Goal: Information Seeking & Learning: Learn about a topic

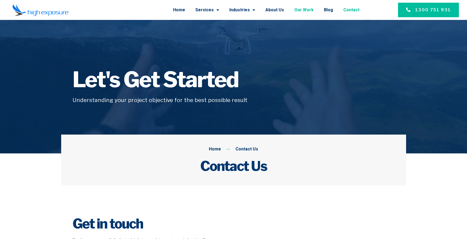
click at [304, 10] on link "Our Work" at bounding box center [303, 10] width 19 height 14
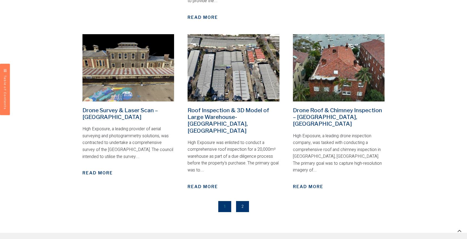
scroll to position [731, 0]
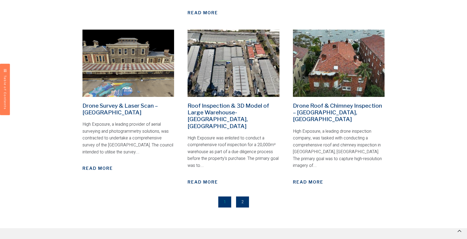
click at [240, 197] on link "Page 2" at bounding box center [242, 202] width 13 height 11
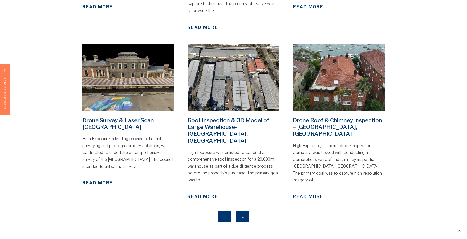
scroll to position [707, 0]
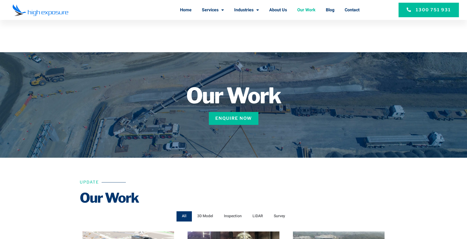
click at [305, 10] on link "Our Work" at bounding box center [306, 10] width 18 height 14
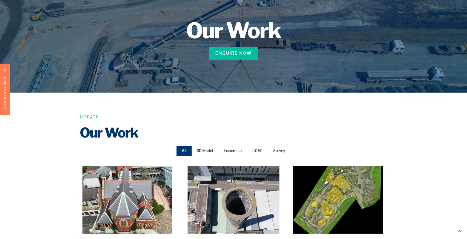
scroll to position [36, 0]
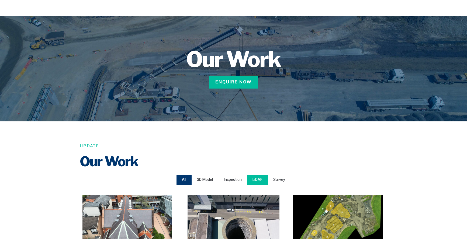
click at [255, 179] on span "LiDAR" at bounding box center [257, 179] width 10 height 7
click at [0, 0] on input "LiDAR" at bounding box center [0, 0] width 0 height 0
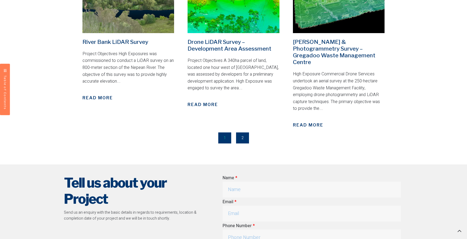
scroll to position [248, 0]
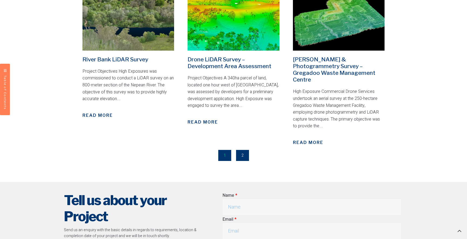
click at [242, 161] on link "Page 2" at bounding box center [242, 155] width 13 height 11
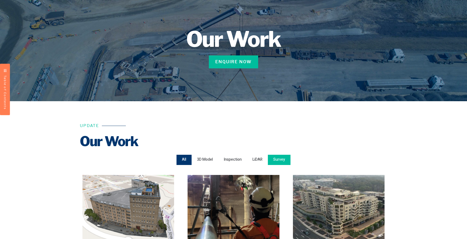
scroll to position [59, 0]
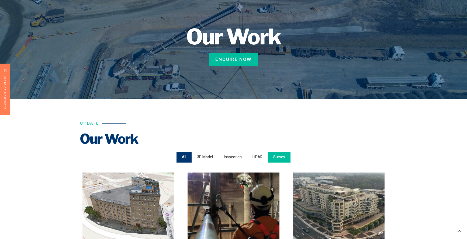
click at [278, 156] on span "Survey" at bounding box center [279, 157] width 12 height 7
click at [0, 0] on input "Survey" at bounding box center [0, 0] width 0 height 0
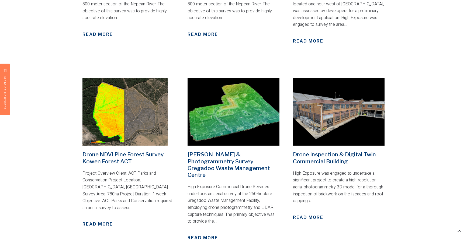
scroll to position [329, 0]
click at [99, 221] on span "Read More" at bounding box center [97, 224] width 30 height 6
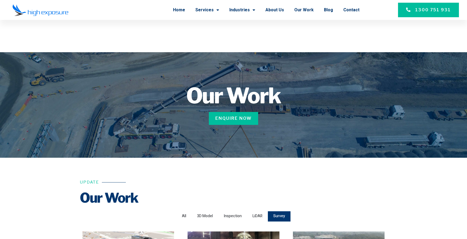
scroll to position [2, 0]
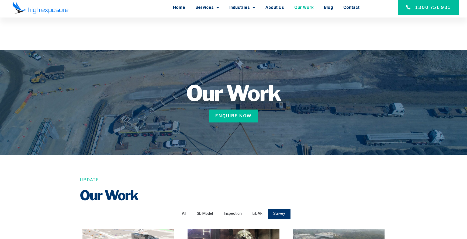
click at [303, 6] on link "Our Work" at bounding box center [303, 8] width 19 height 14
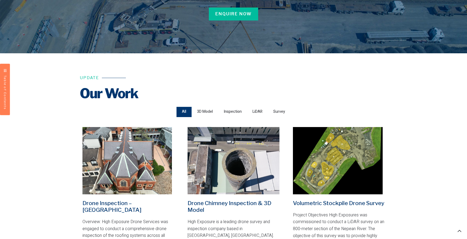
scroll to position [108, 0]
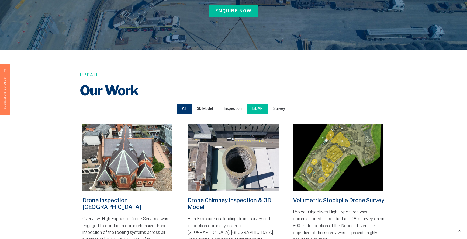
click at [257, 108] on span "LiDAR" at bounding box center [257, 108] width 10 height 7
click at [0, 0] on input "LiDAR" at bounding box center [0, 0] width 0 height 0
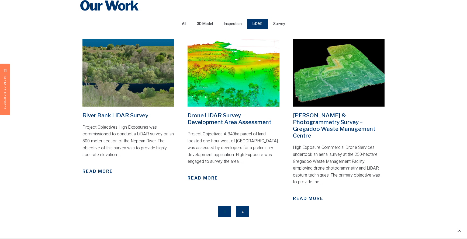
scroll to position [195, 0]
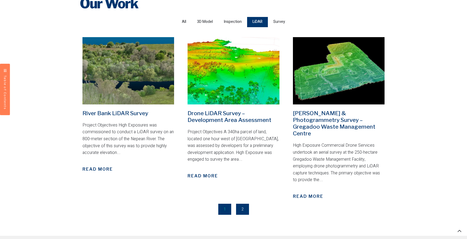
click at [242, 204] on link "Page 2" at bounding box center [242, 209] width 13 height 11
